Goal: Task Accomplishment & Management: Manage account settings

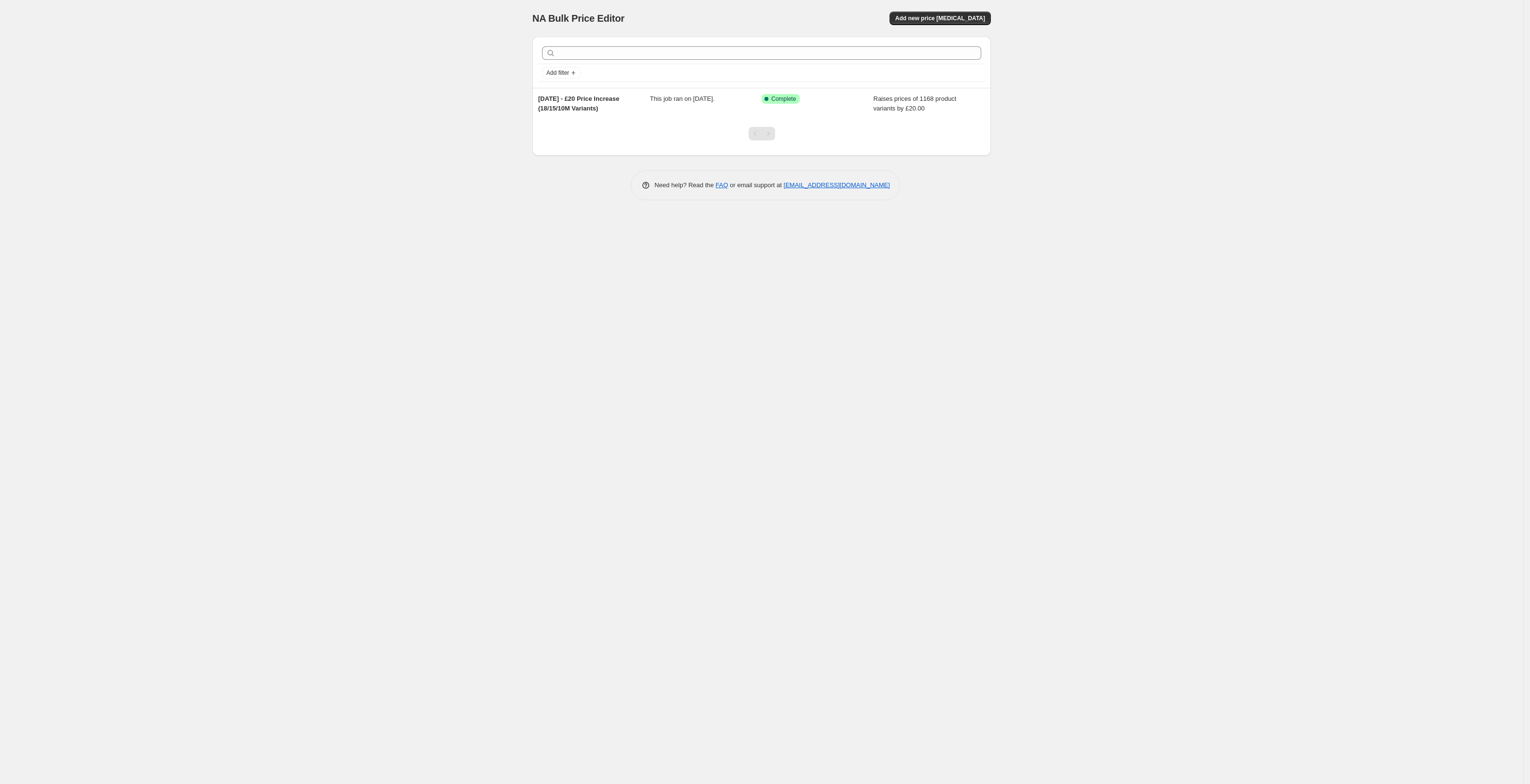
click at [672, 101] on span "This job ran on 31 August 2025." at bounding box center [682, 99] width 65 height 7
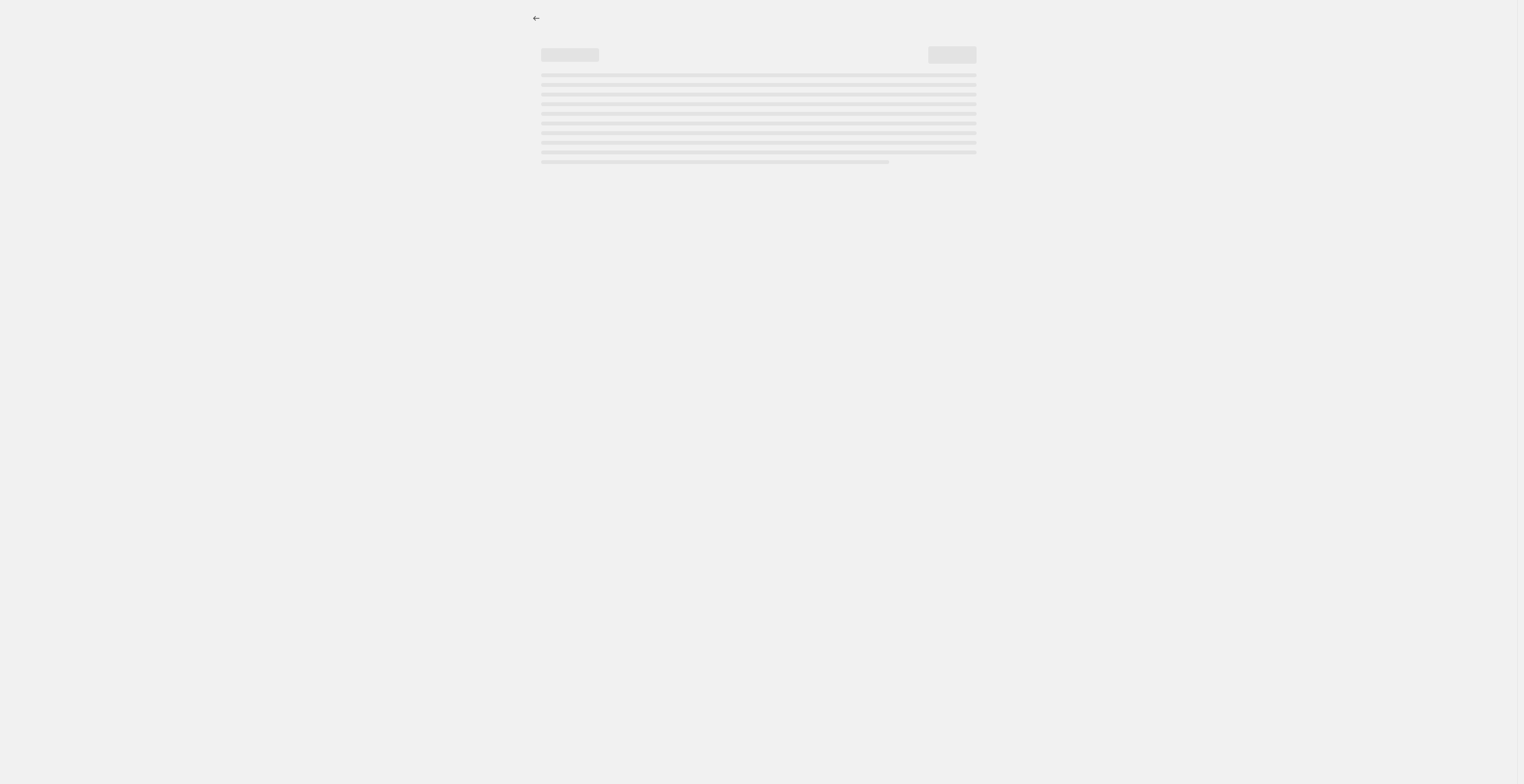
select select "by"
select select "title"
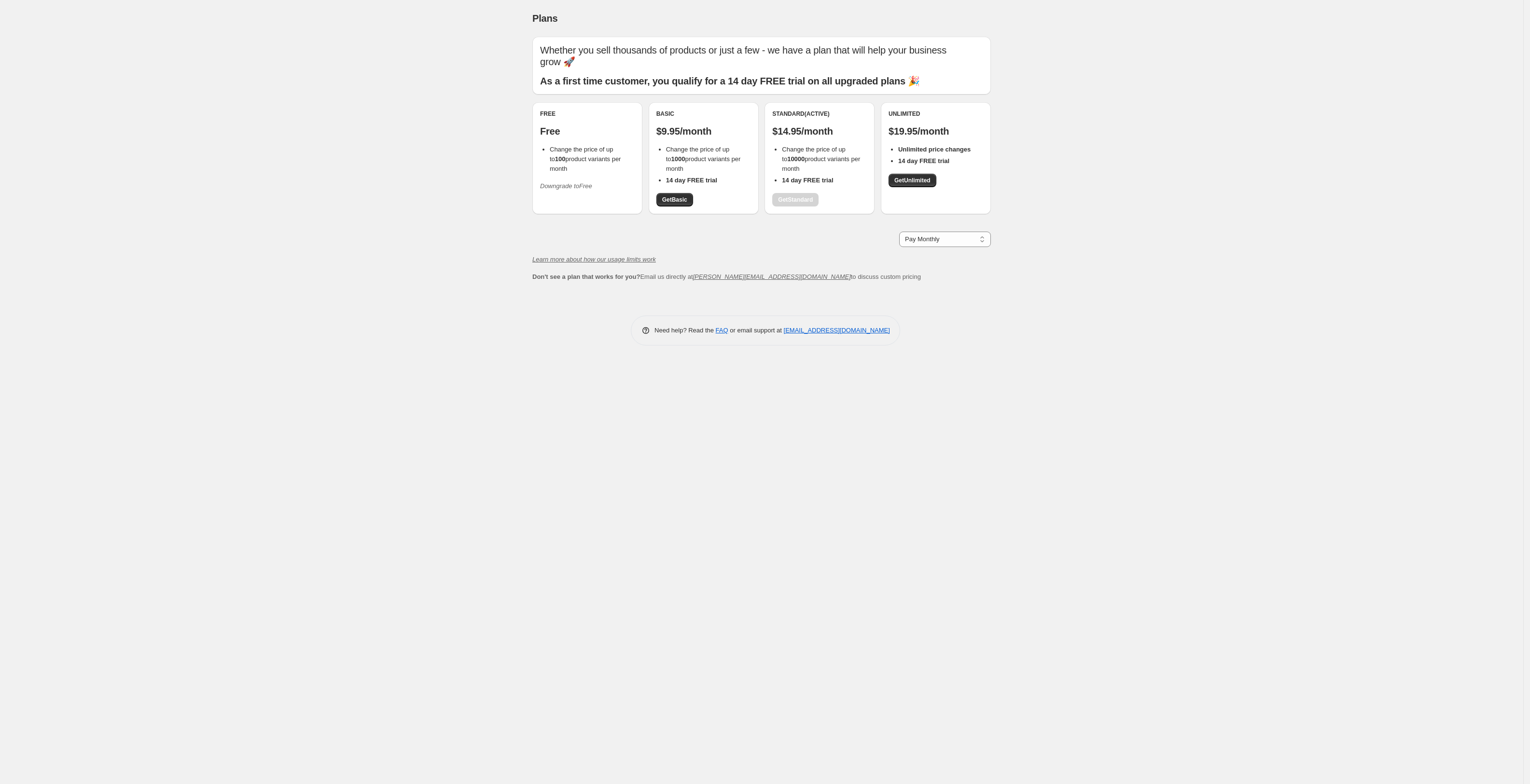
click at [569, 188] on icon "Downgrade to Free" at bounding box center [566, 186] width 52 height 7
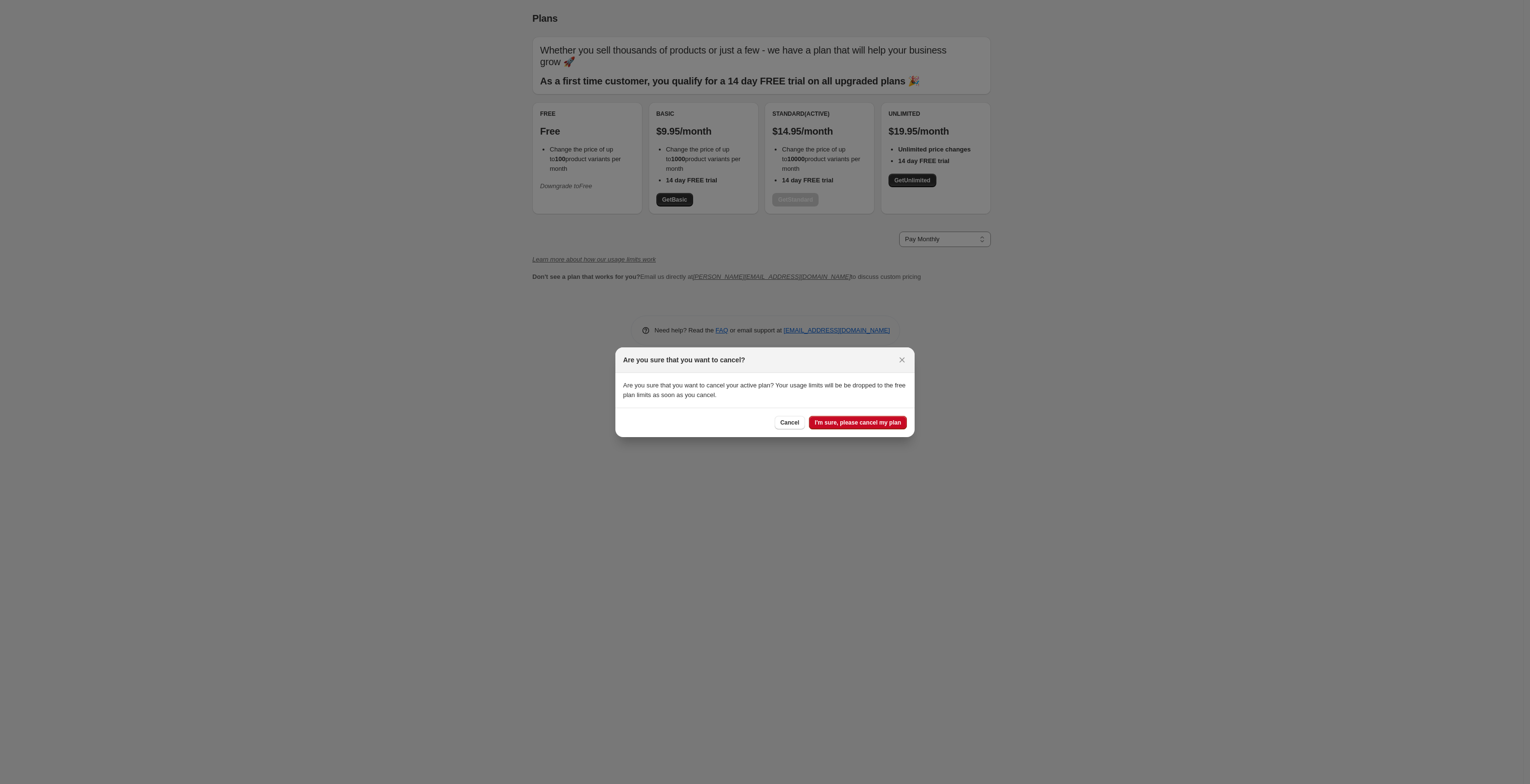
click at [901, 359] on icon "Close" at bounding box center [902, 359] width 9 height 9
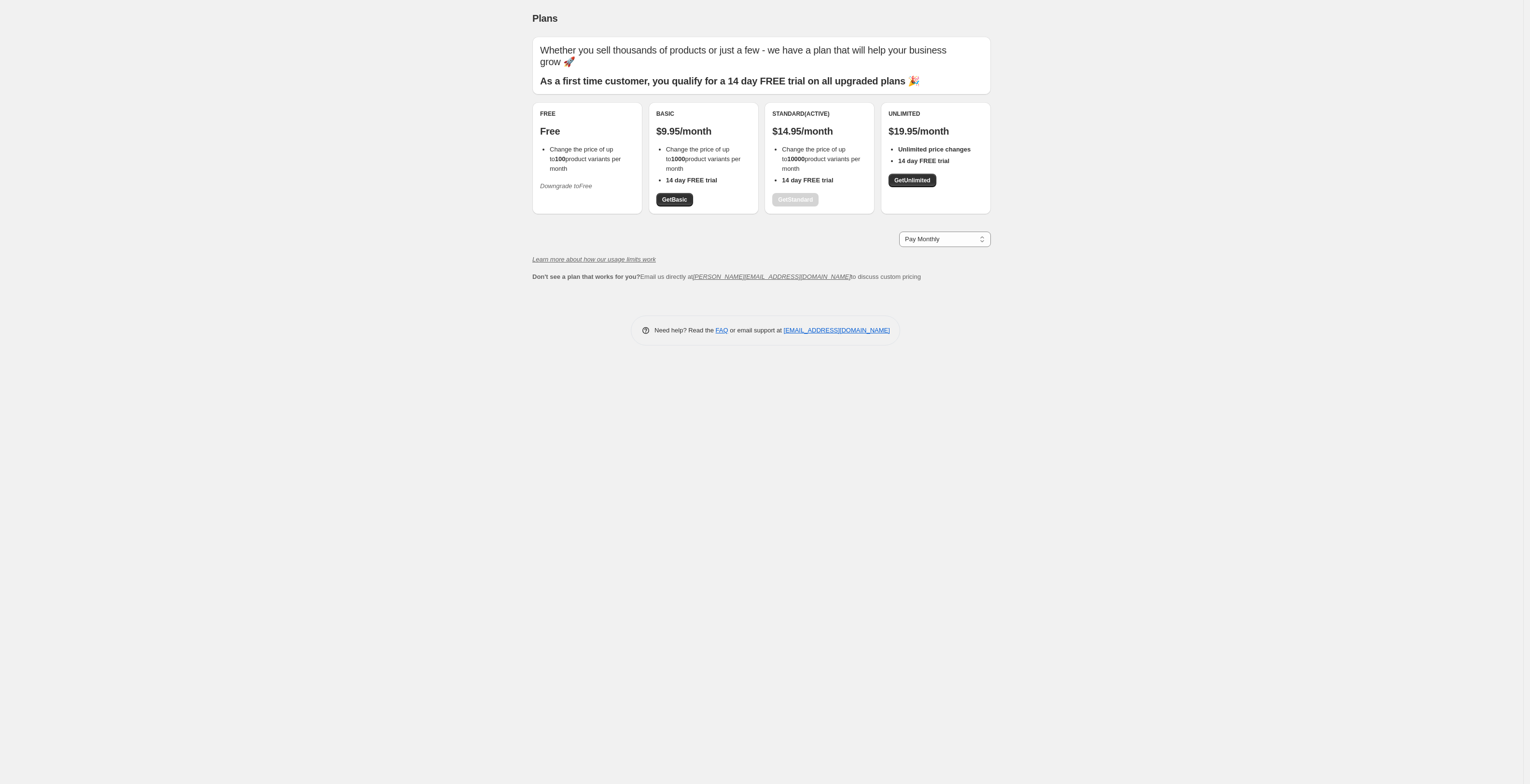
click at [945, 243] on select "Pay Monthly Pay Yearly (Save 16%)" at bounding box center [945, 239] width 92 height 15
click at [592, 185] on icon "Downgrade to Free" at bounding box center [566, 186] width 52 height 7
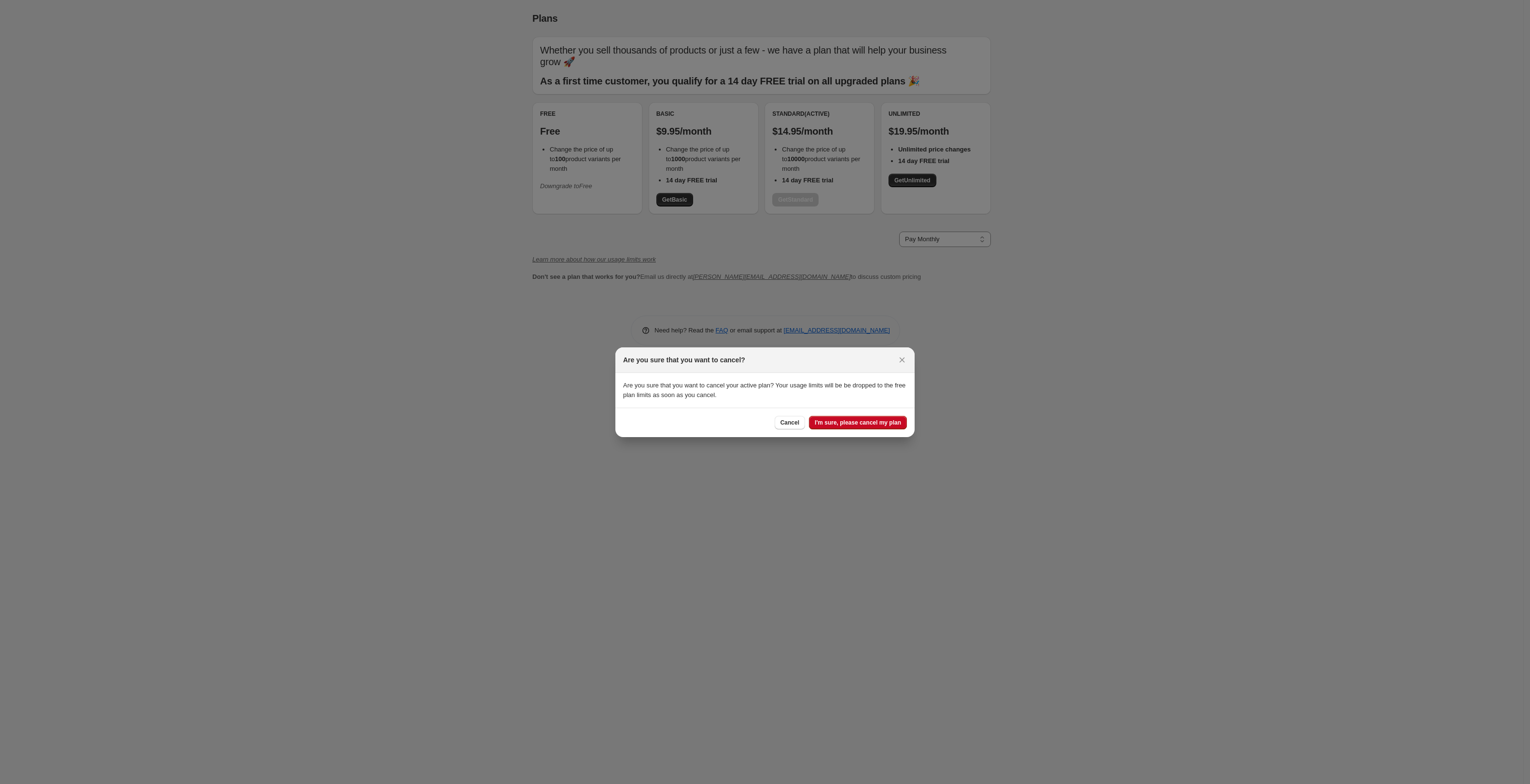
click at [781, 421] on span "Cancel" at bounding box center [790, 422] width 19 height 8
